Goal: Task Accomplishment & Management: Use online tool/utility

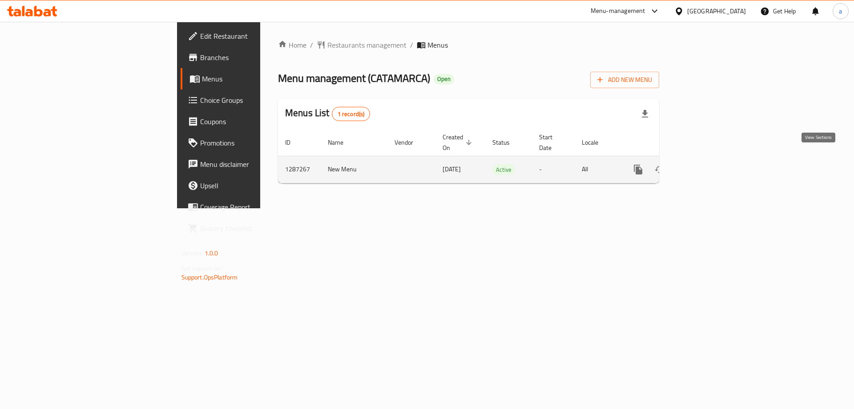
click at [708, 164] on icon "enhanced table" at bounding box center [702, 169] width 11 height 11
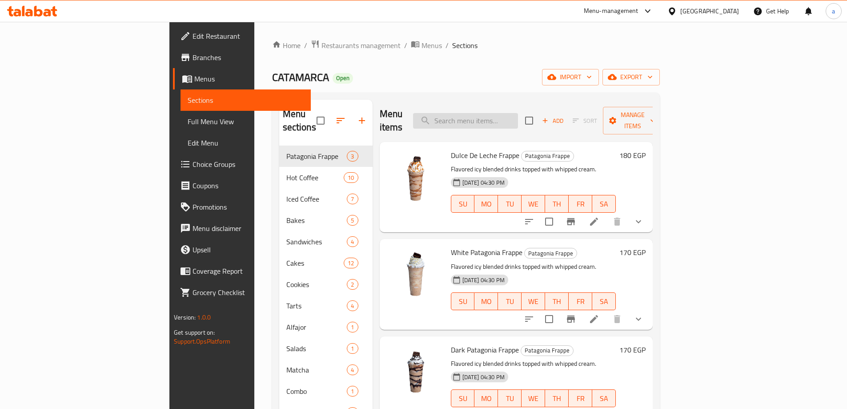
click at [507, 113] on input "search" at bounding box center [465, 121] width 105 height 16
paste input "Medialunas Argentinas Stuffed"
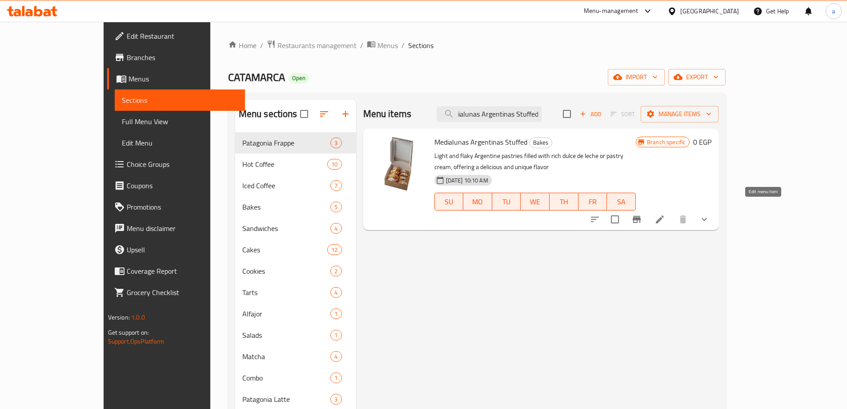
type input "Medialunas Argentinas Stuffed"
click at [665, 214] on icon at bounding box center [660, 219] width 11 height 11
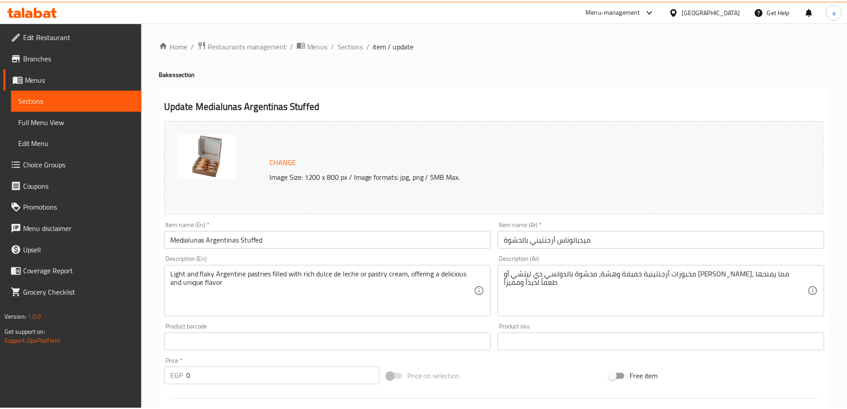
scroll to position [278, 0]
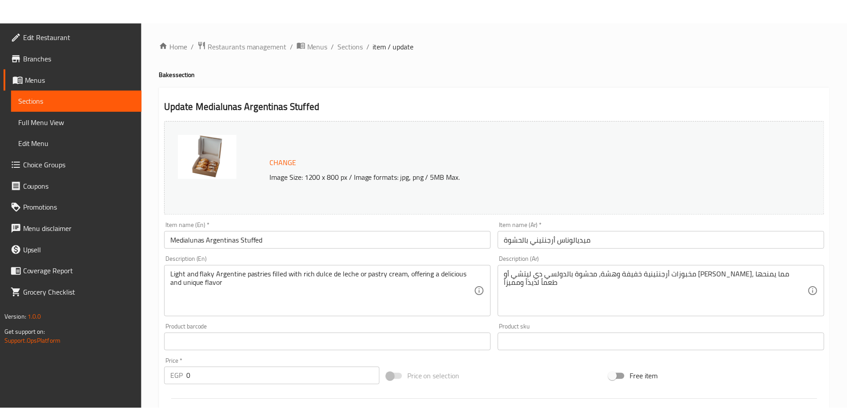
scroll to position [304, 0]
